Goal: Task Accomplishment & Management: Use online tool/utility

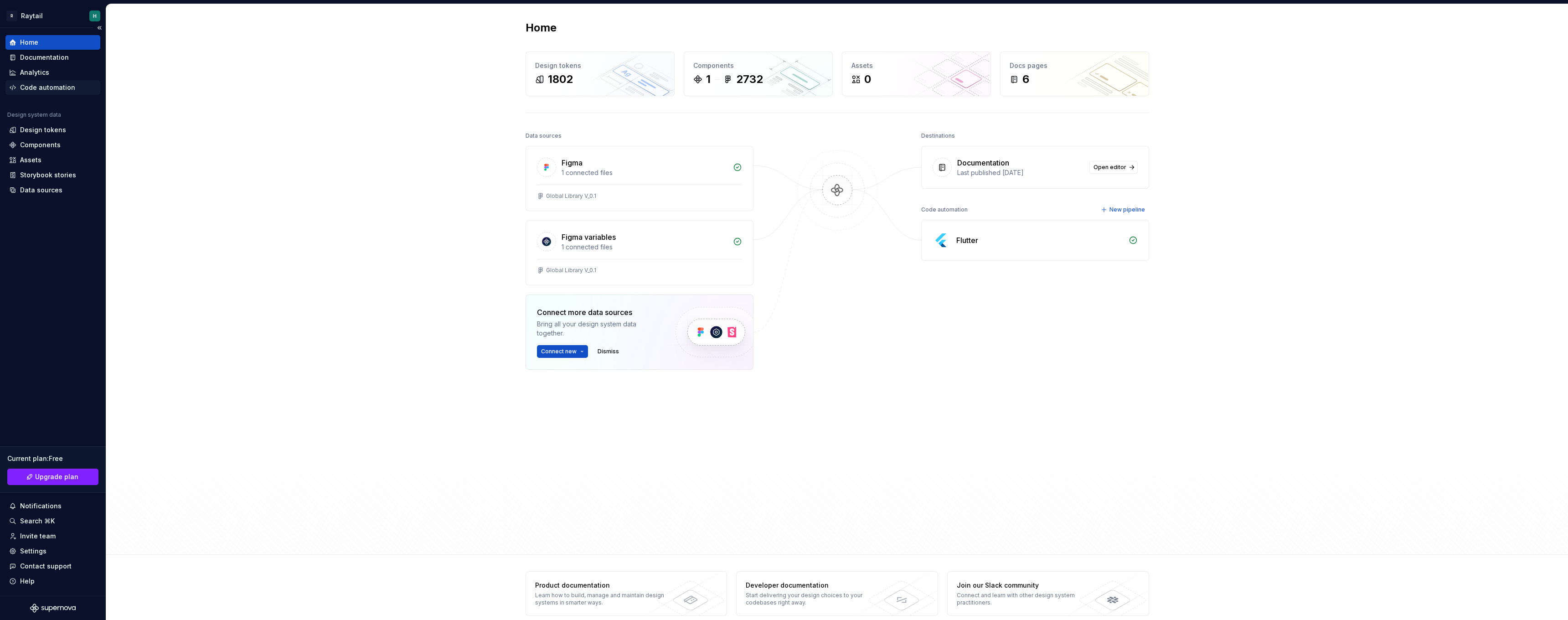
click at [43, 84] on div "Code automation" at bounding box center [47, 87] width 55 height 9
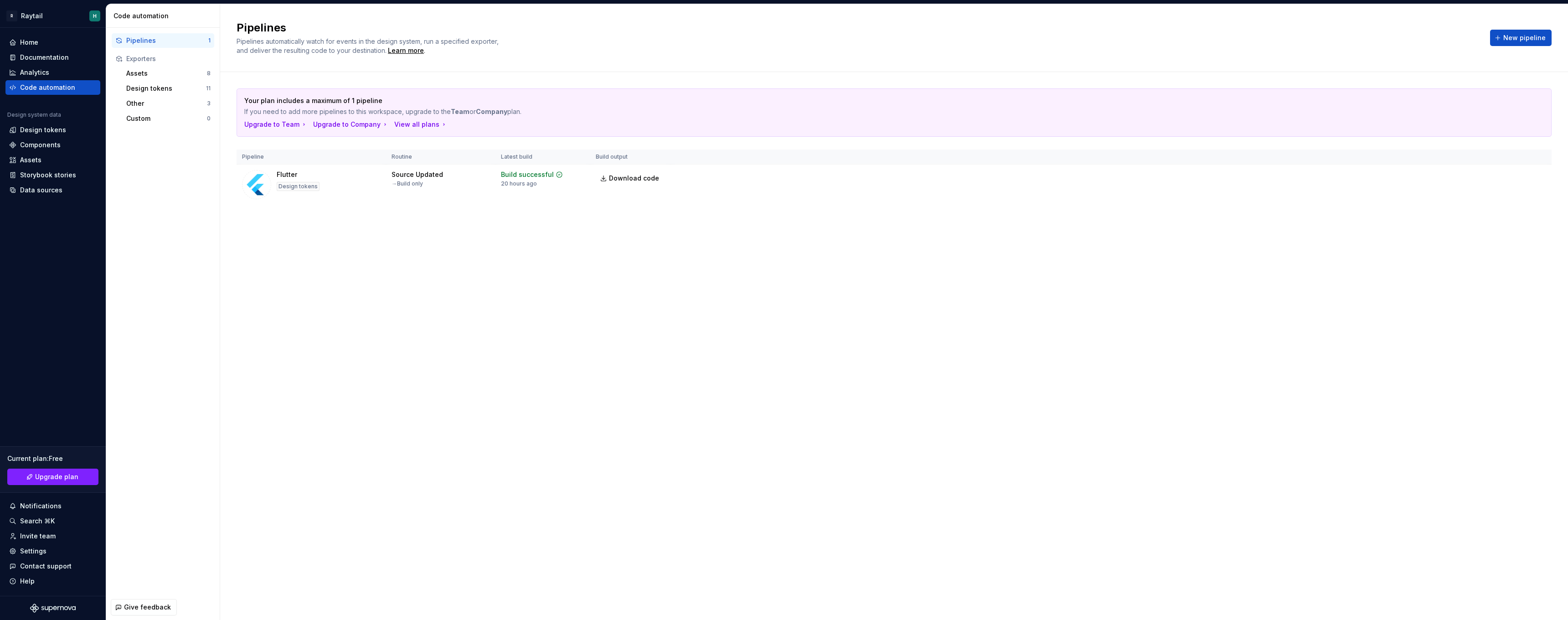
click at [155, 38] on div "Pipelines" at bounding box center [167, 40] width 82 height 9
click at [157, 93] on div "Design tokens 11" at bounding box center [169, 89] width 92 height 15
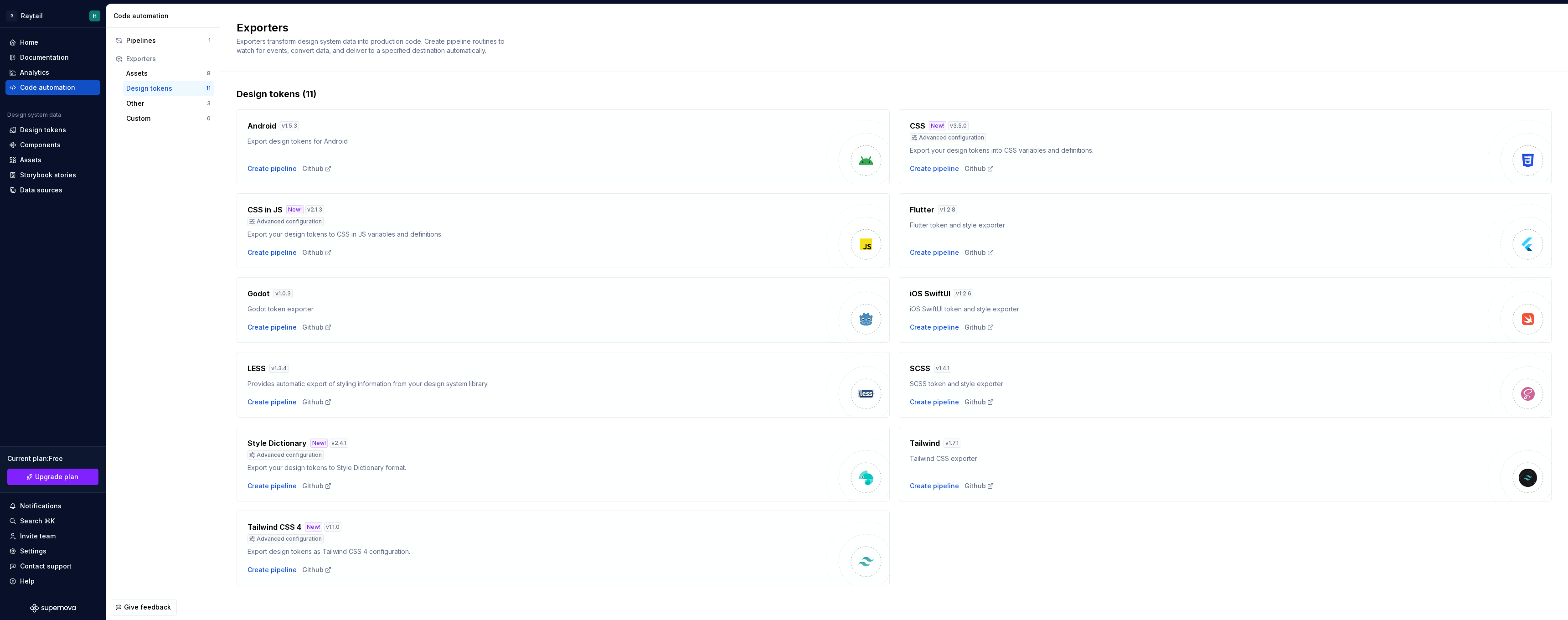
scroll to position [1, 0]
click at [928, 253] on div "Create pipeline" at bounding box center [934, 252] width 49 height 9
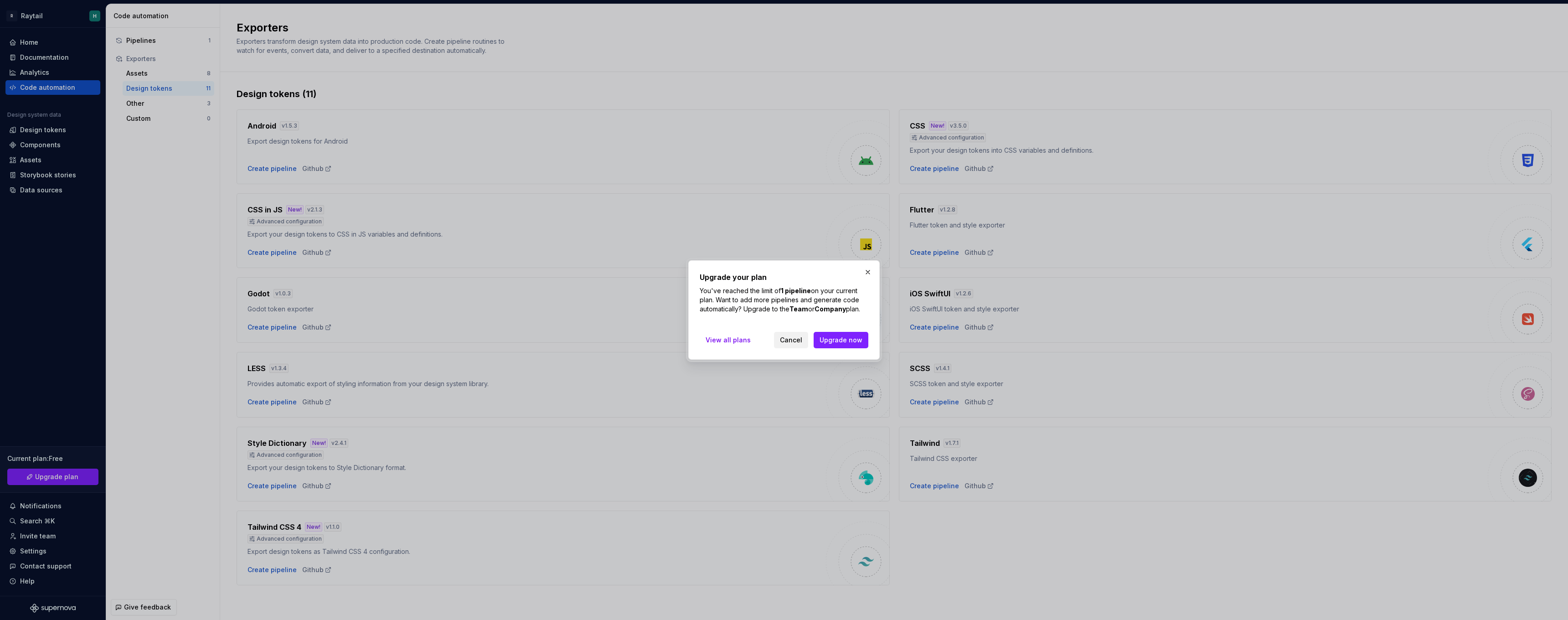
click at [799, 339] on span "Cancel" at bounding box center [791, 340] width 22 height 9
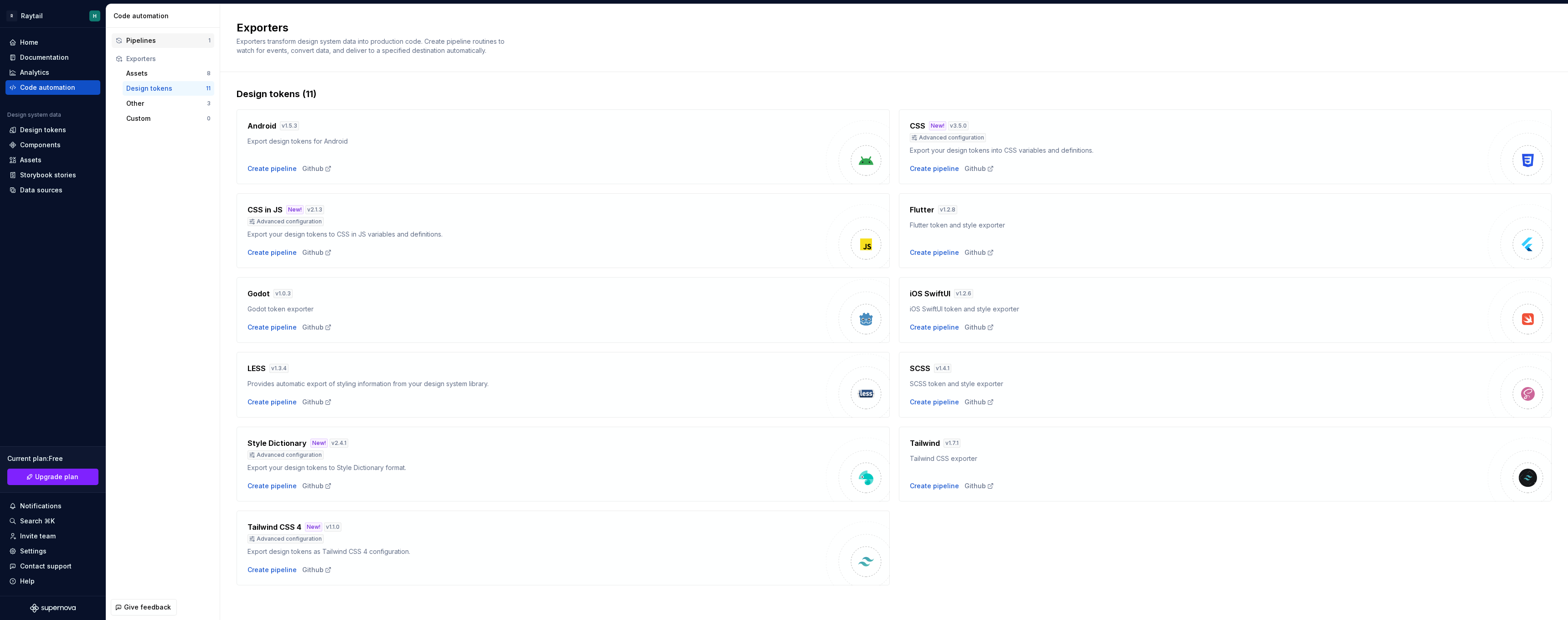
click at [158, 38] on div "Pipelines" at bounding box center [167, 40] width 82 height 9
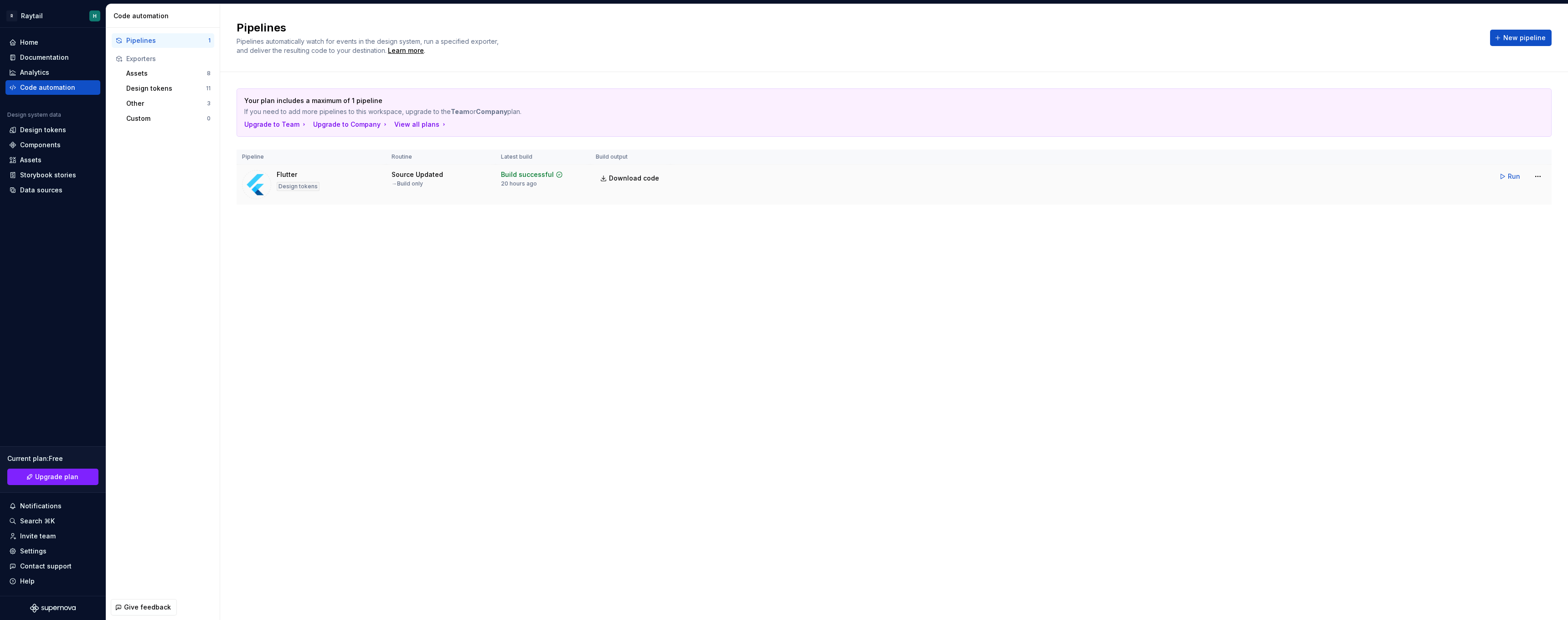
click at [446, 187] on td "Source Updated → Build only" at bounding box center [440, 185] width 109 height 40
click at [283, 182] on div "Design tokens" at bounding box center [298, 186] width 43 height 9
click at [1538, 171] on html "R Raytail H Home Documentation Analytics Code automation Design system data Des…" at bounding box center [784, 310] width 1568 height 620
click at [1523, 197] on div "Edit pipeline" at bounding box center [1525, 195] width 78 height 9
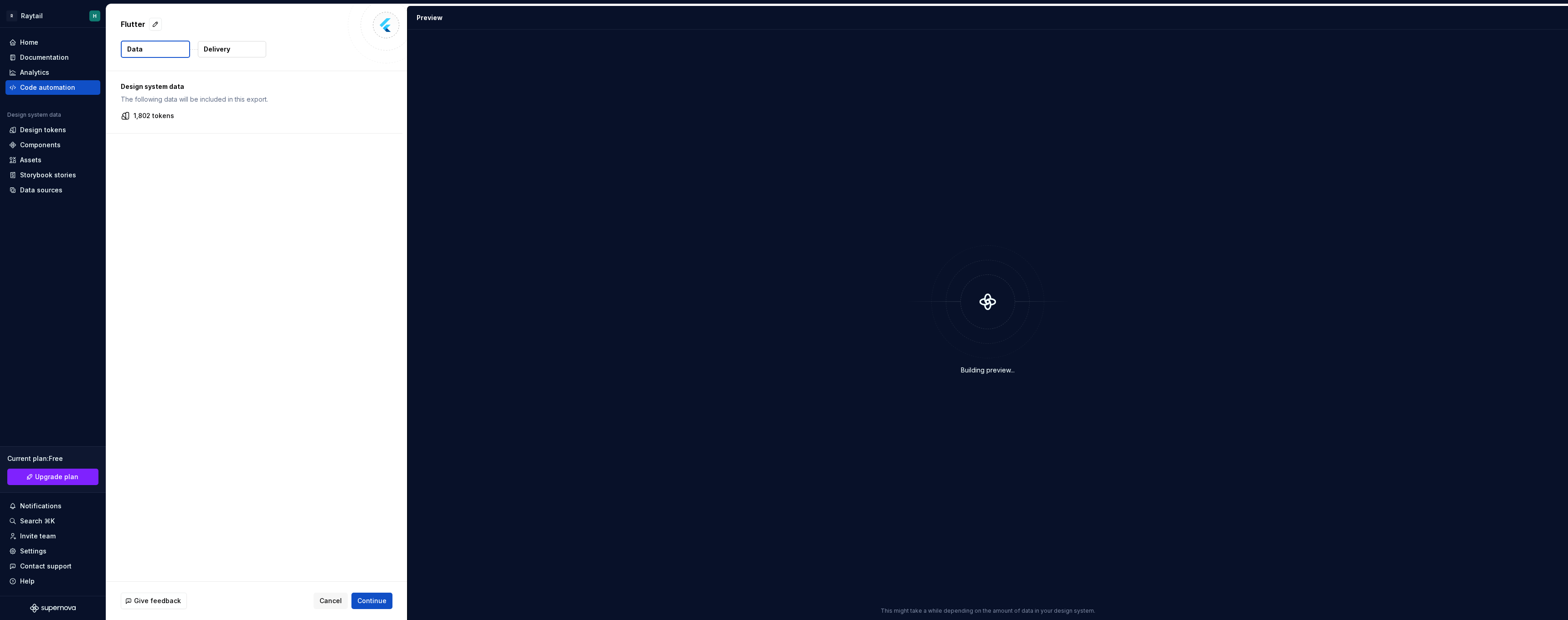
click at [226, 49] on p "Delivery" at bounding box center [217, 48] width 26 height 9
click at [362, 84] on button "button" at bounding box center [253, 83] width 296 height 24
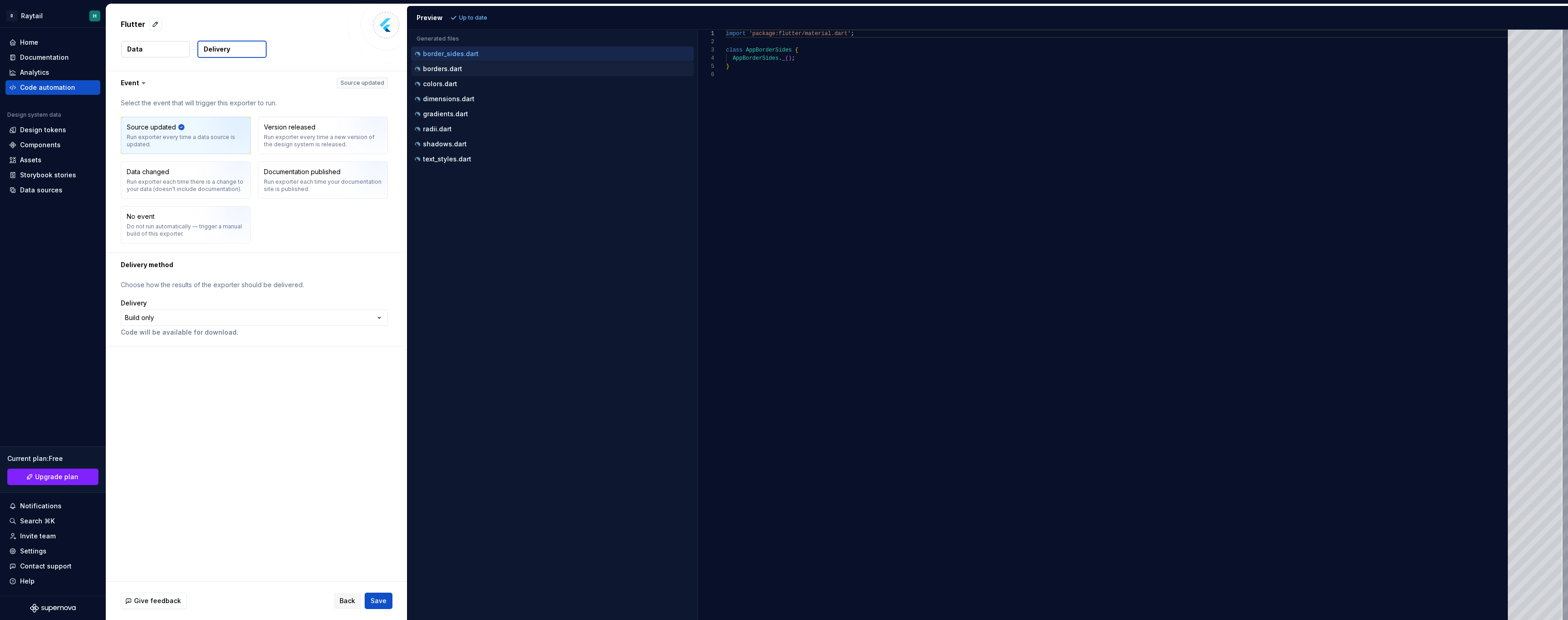
click at [484, 64] on div "borders.dart" at bounding box center [554, 68] width 280 height 9
click at [476, 79] on button "colors.dart" at bounding box center [552, 84] width 283 height 10
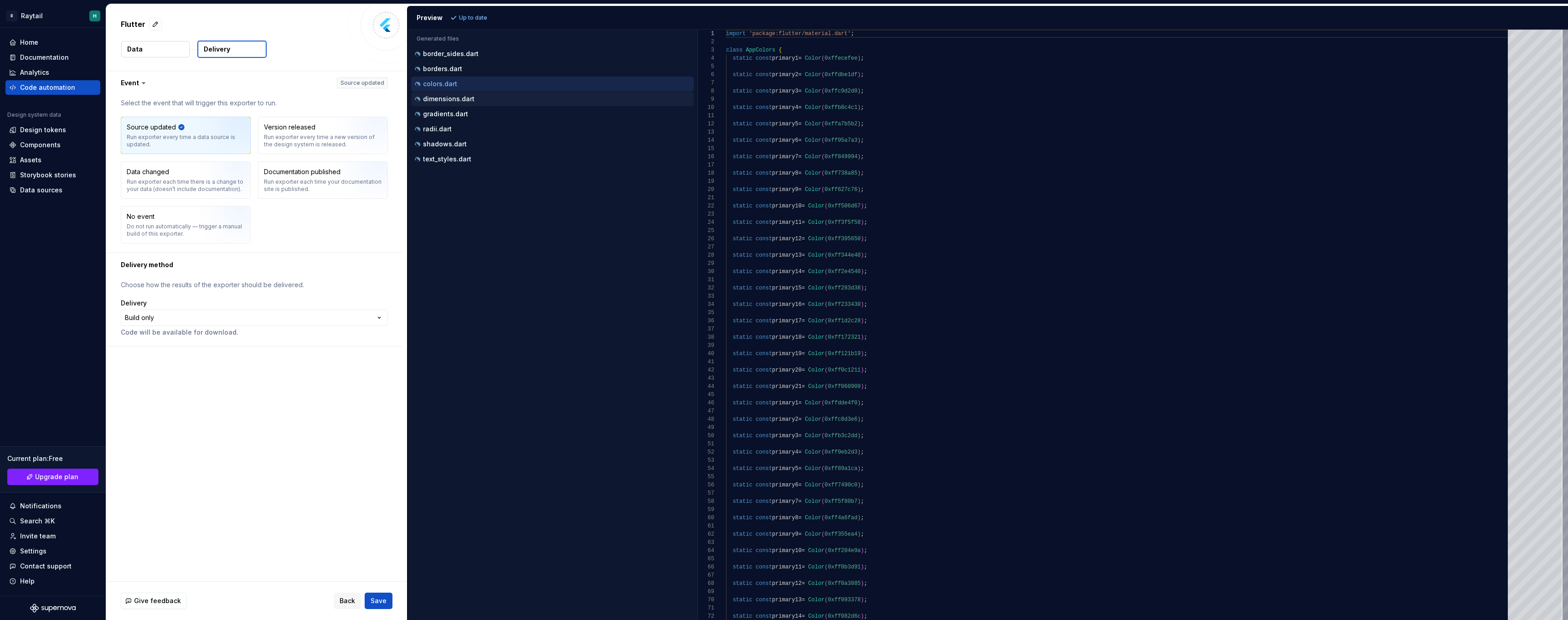
click at [473, 103] on button "dimensions.dart" at bounding box center [552, 98] width 283 height 10
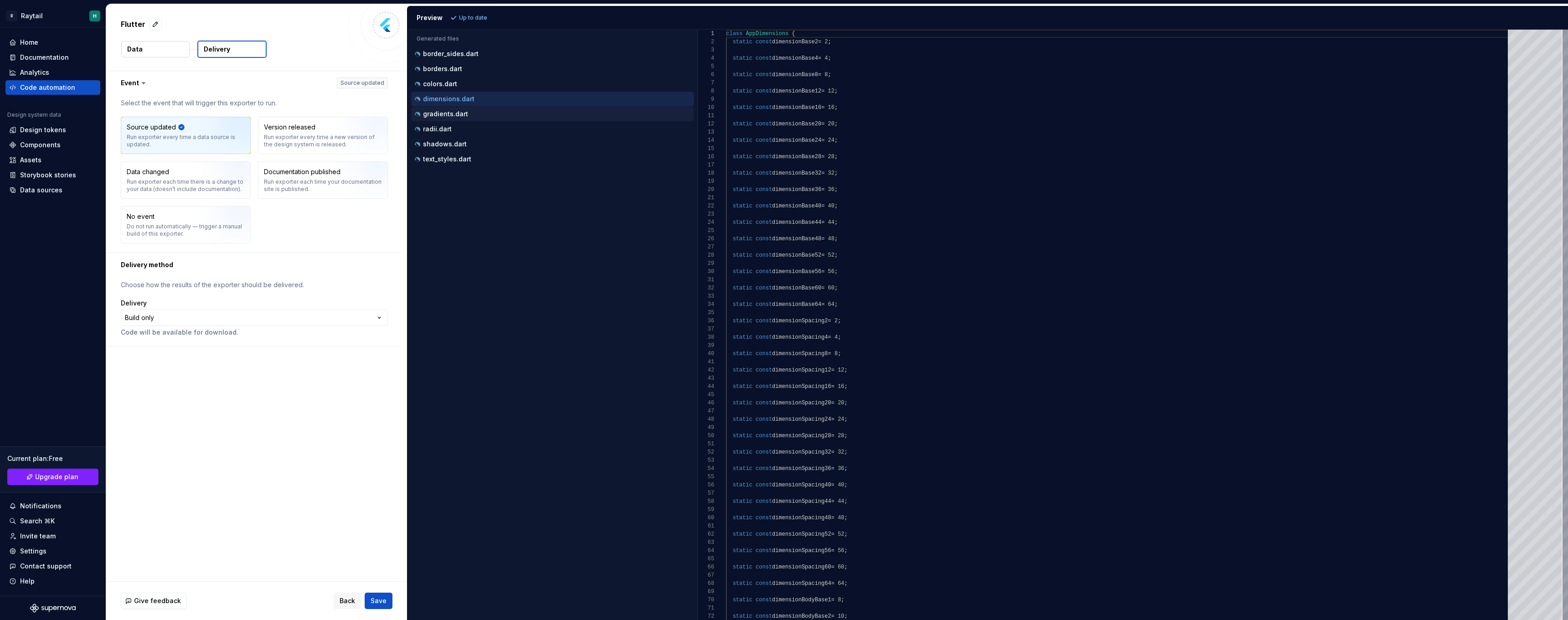
click at [473, 120] on div "gradients.dart" at bounding box center [552, 114] width 283 height 15
click at [472, 116] on div "gradients.dart" at bounding box center [554, 113] width 280 height 9
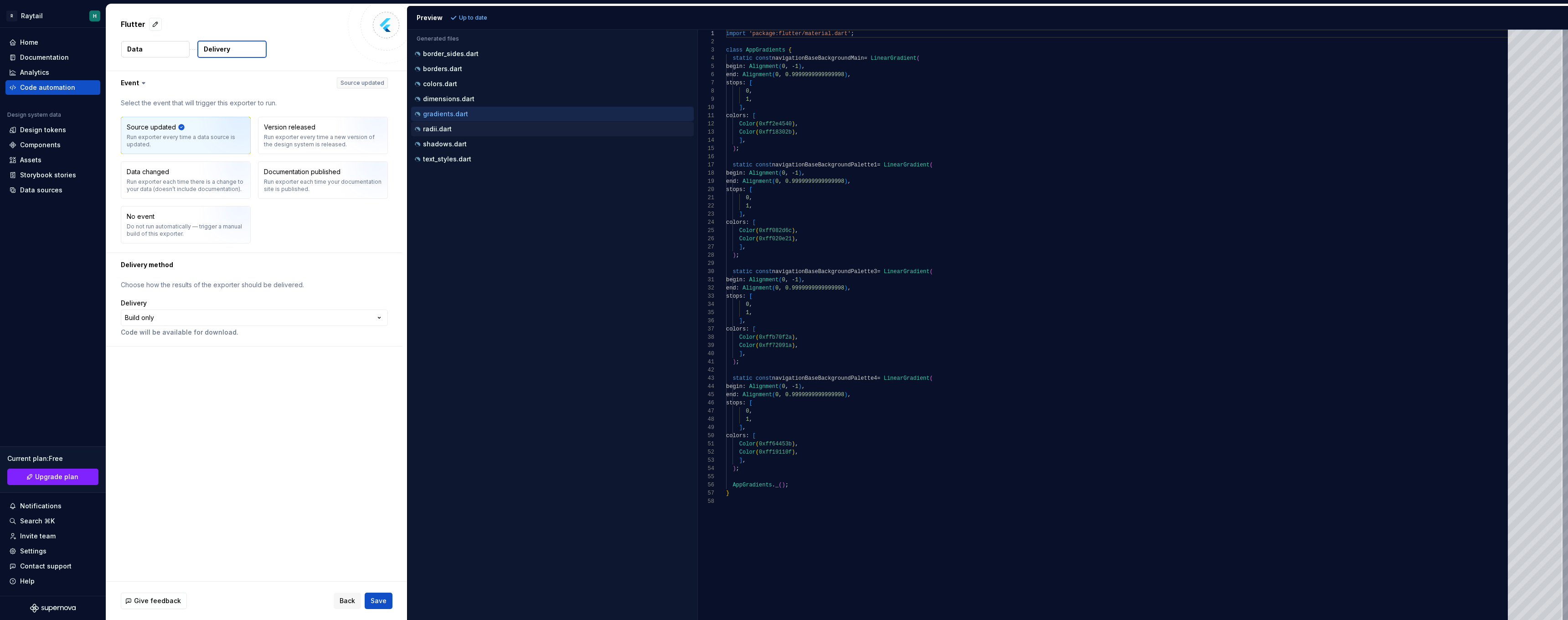
click at [467, 130] on div "radii.dart" at bounding box center [554, 129] width 280 height 9
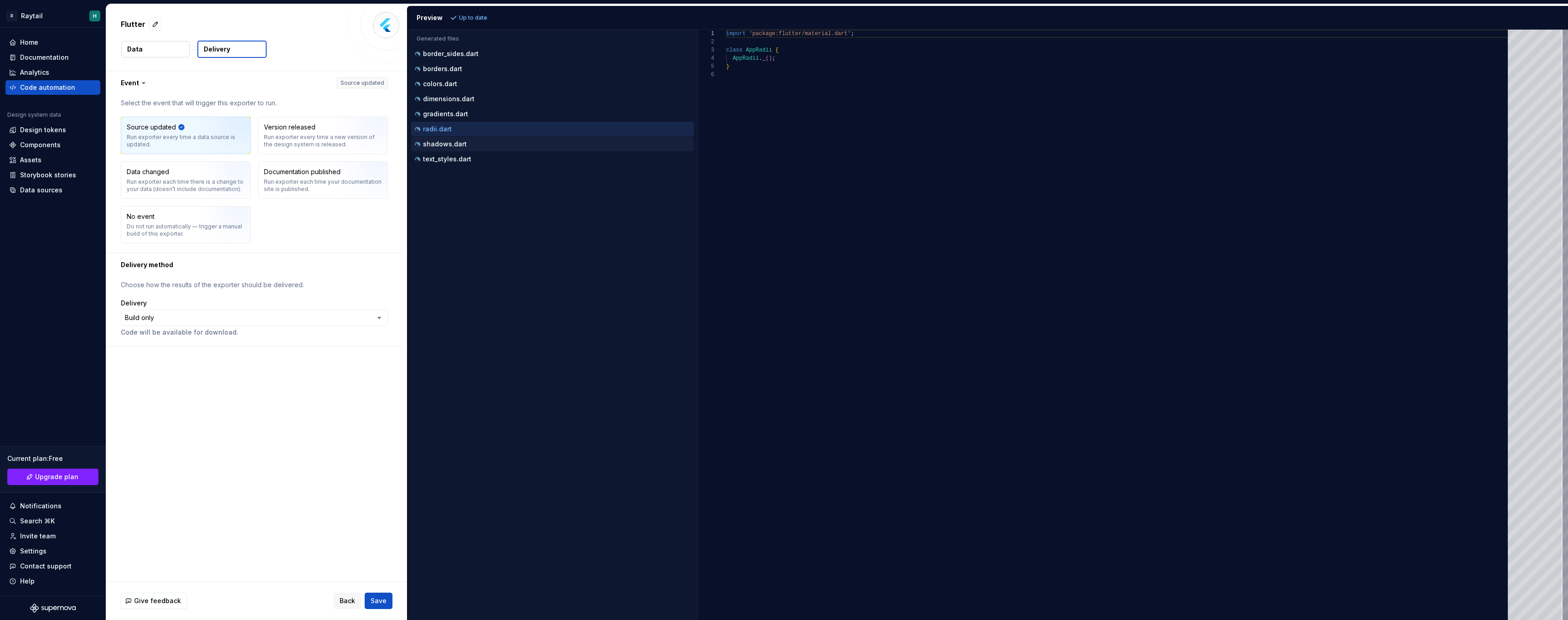
click at [471, 143] on div "shadows.dart" at bounding box center [554, 144] width 280 height 9
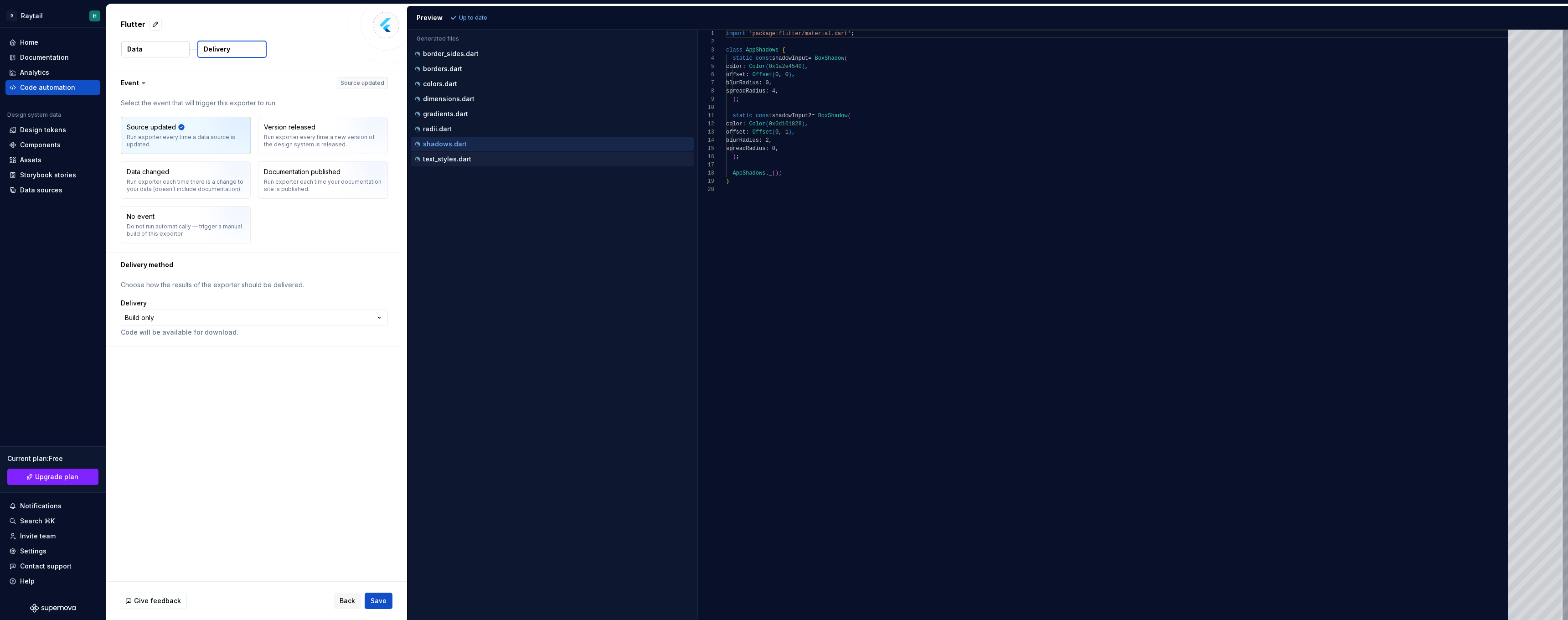
click at [470, 161] on p "text_styles.dart" at bounding box center [447, 159] width 48 height 7
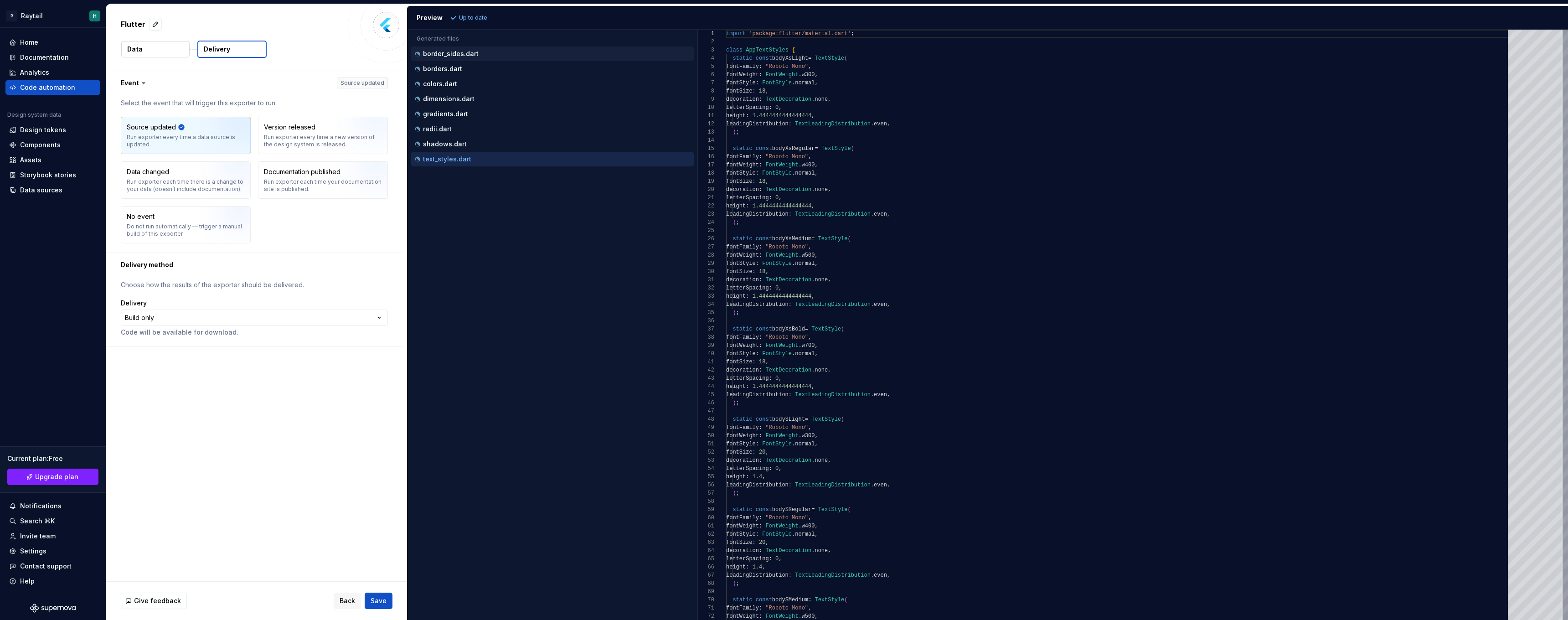
click at [481, 53] on div "border_sides.dart" at bounding box center [554, 53] width 280 height 9
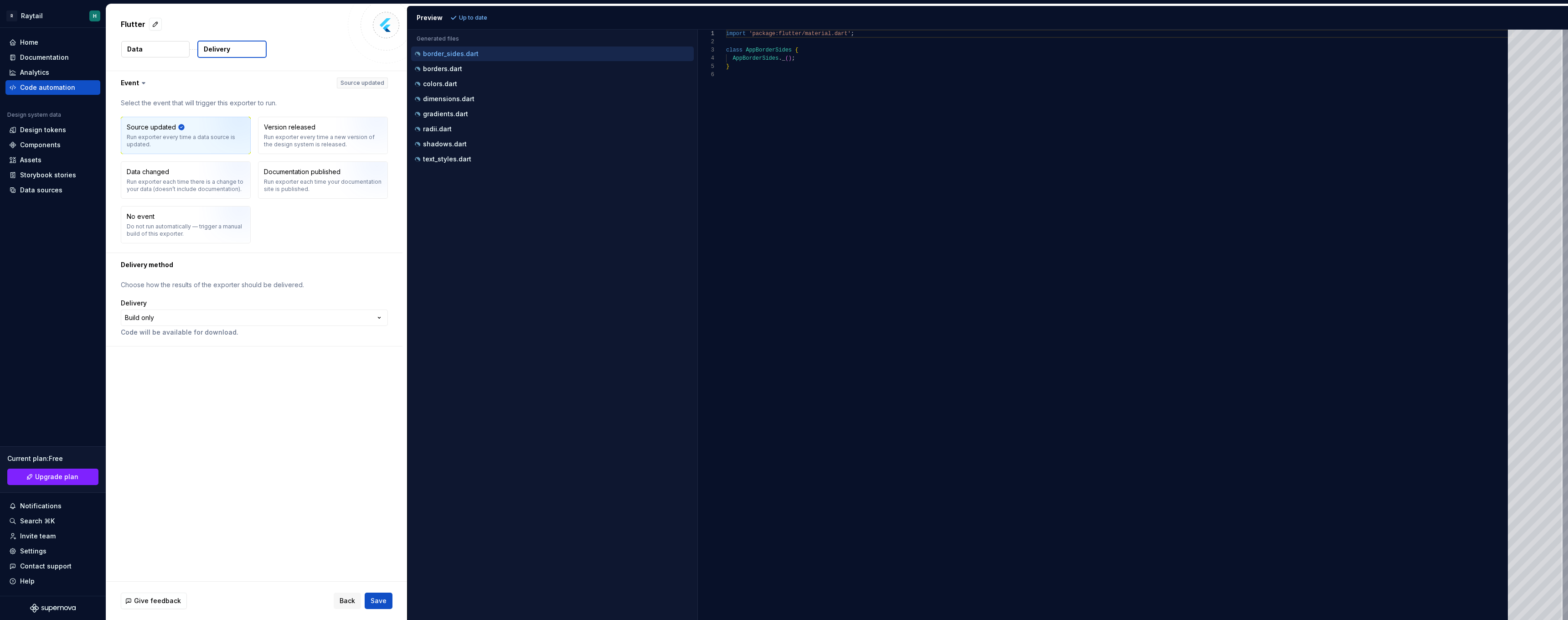
scroll to position [41, 0]
click at [508, 64] on div "borders.dart" at bounding box center [554, 68] width 280 height 9
type textarea "**********"
